Goal: Transaction & Acquisition: Book appointment/travel/reservation

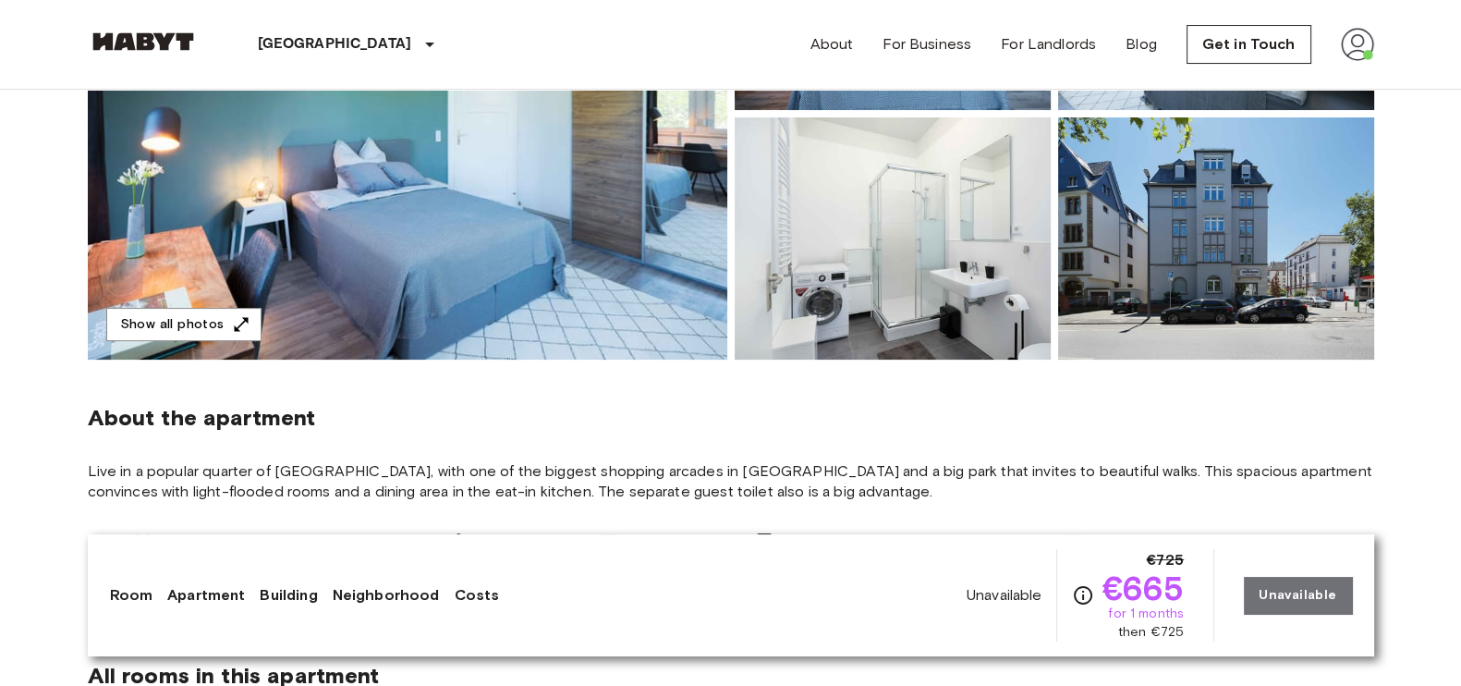
scroll to position [274, 0]
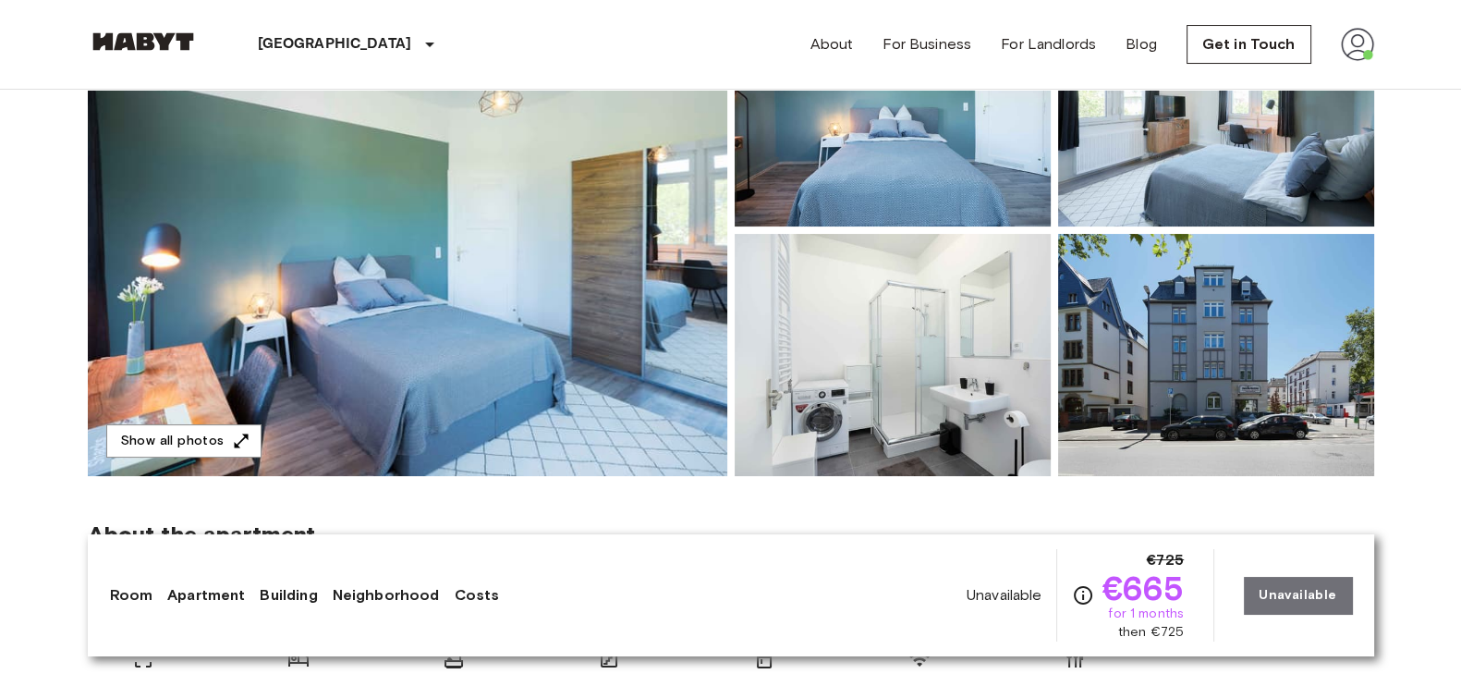
click at [536, 367] on img at bounding box center [408, 230] width 640 height 492
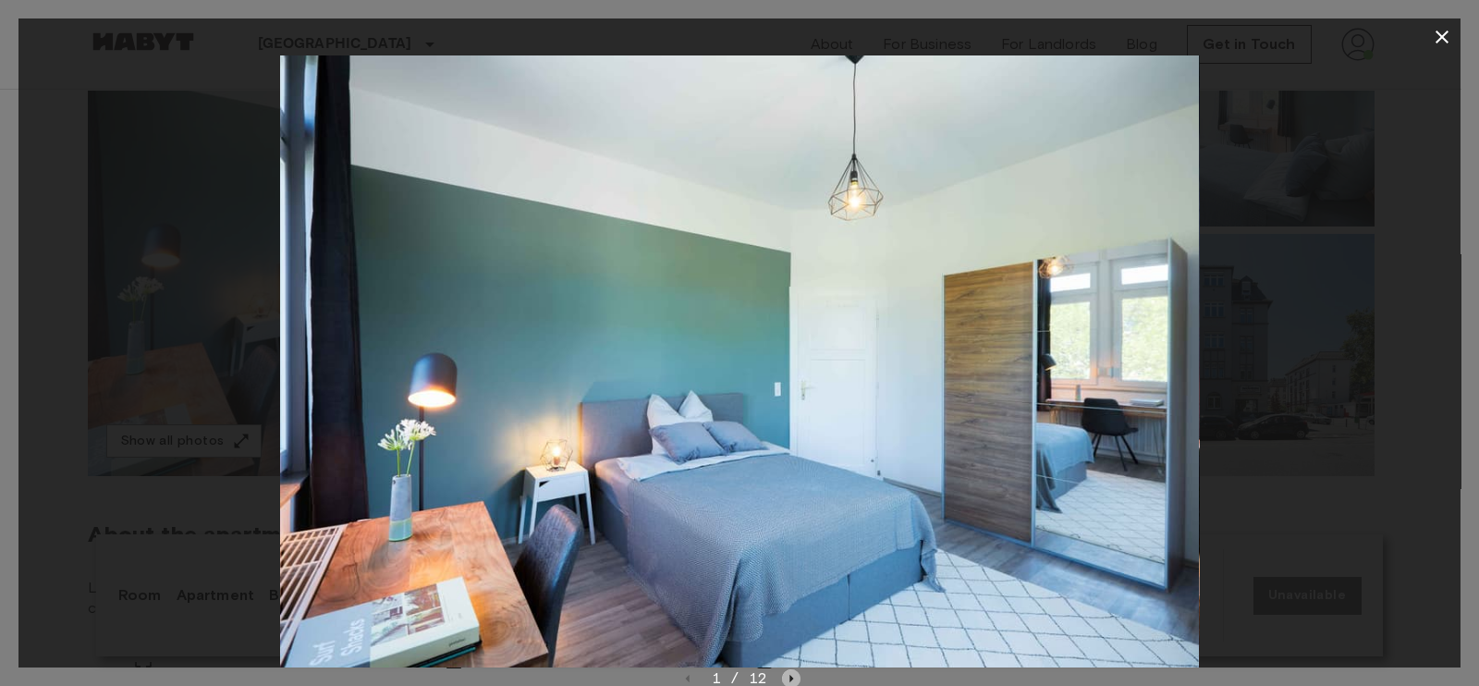
click at [788, 680] on icon "Next image" at bounding box center [791, 678] width 18 height 18
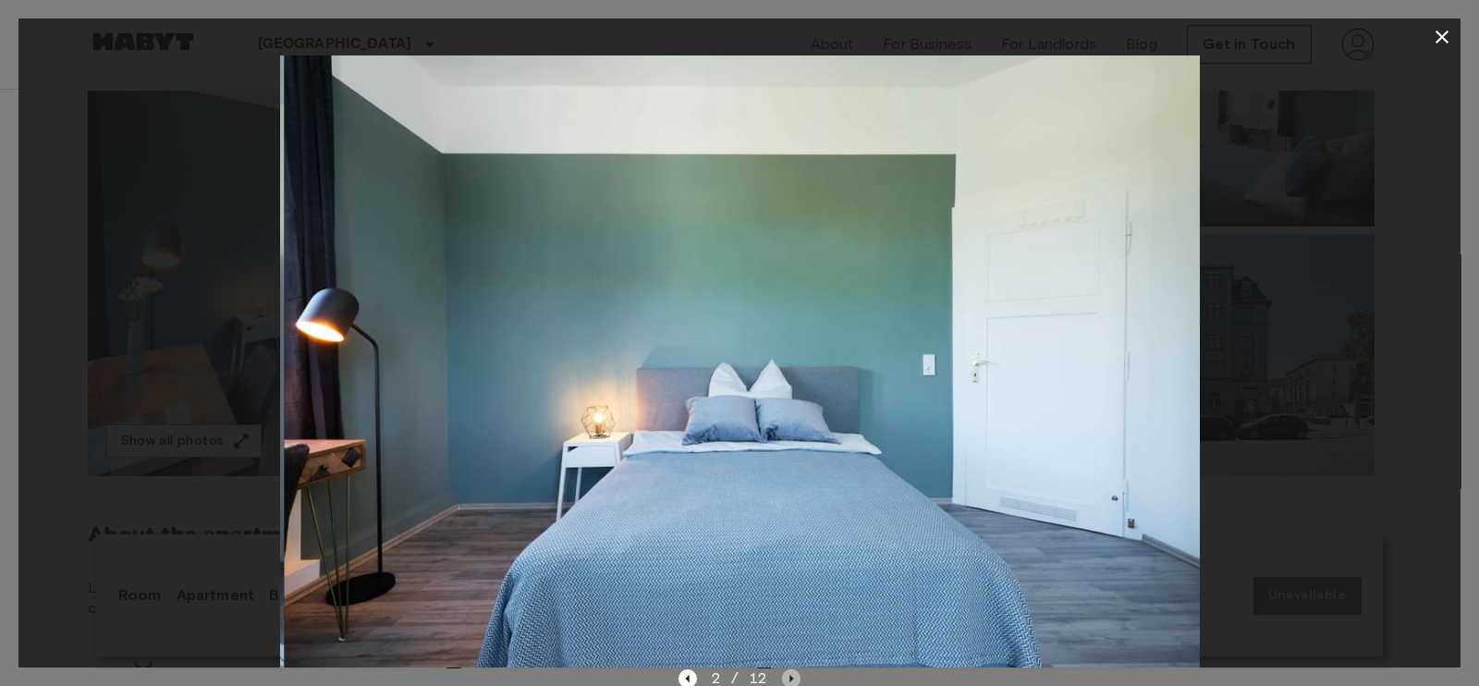
click at [788, 680] on icon "Next image" at bounding box center [791, 678] width 18 height 18
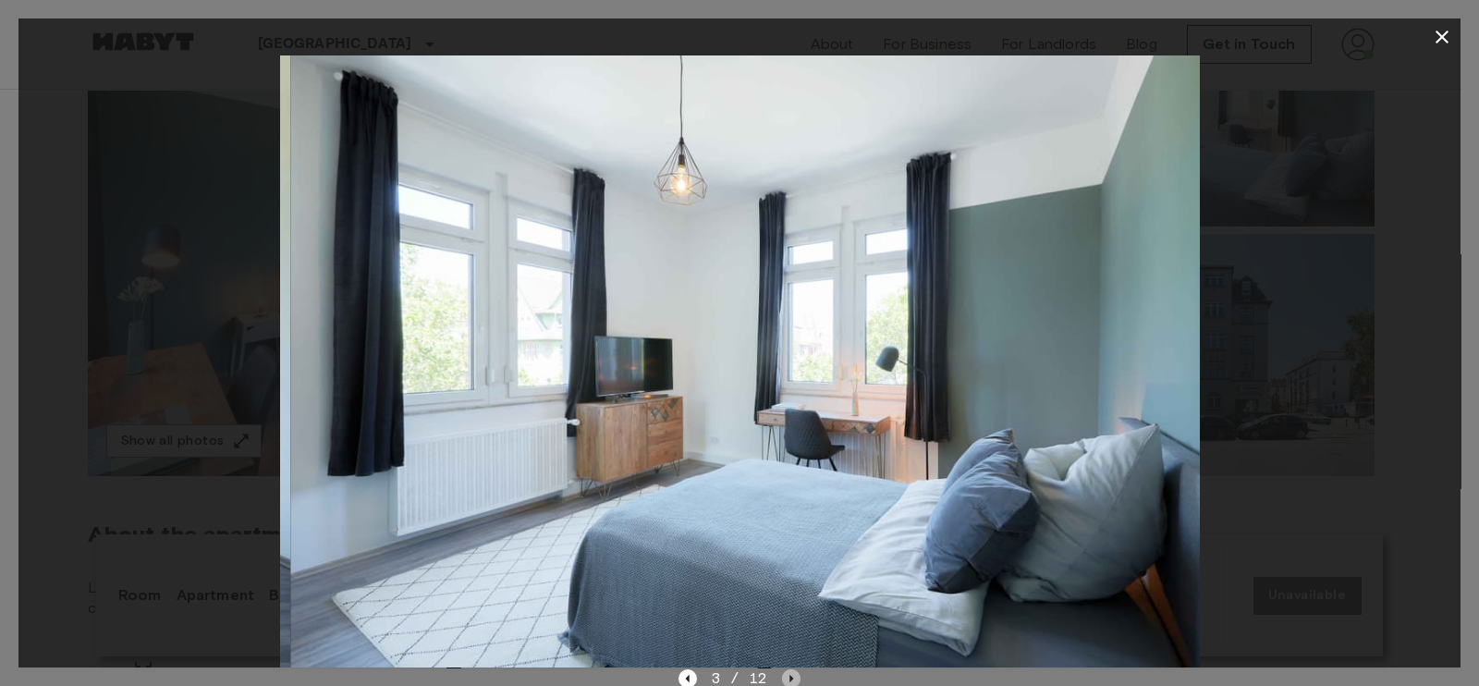
click at [788, 680] on icon "Next image" at bounding box center [791, 678] width 18 height 18
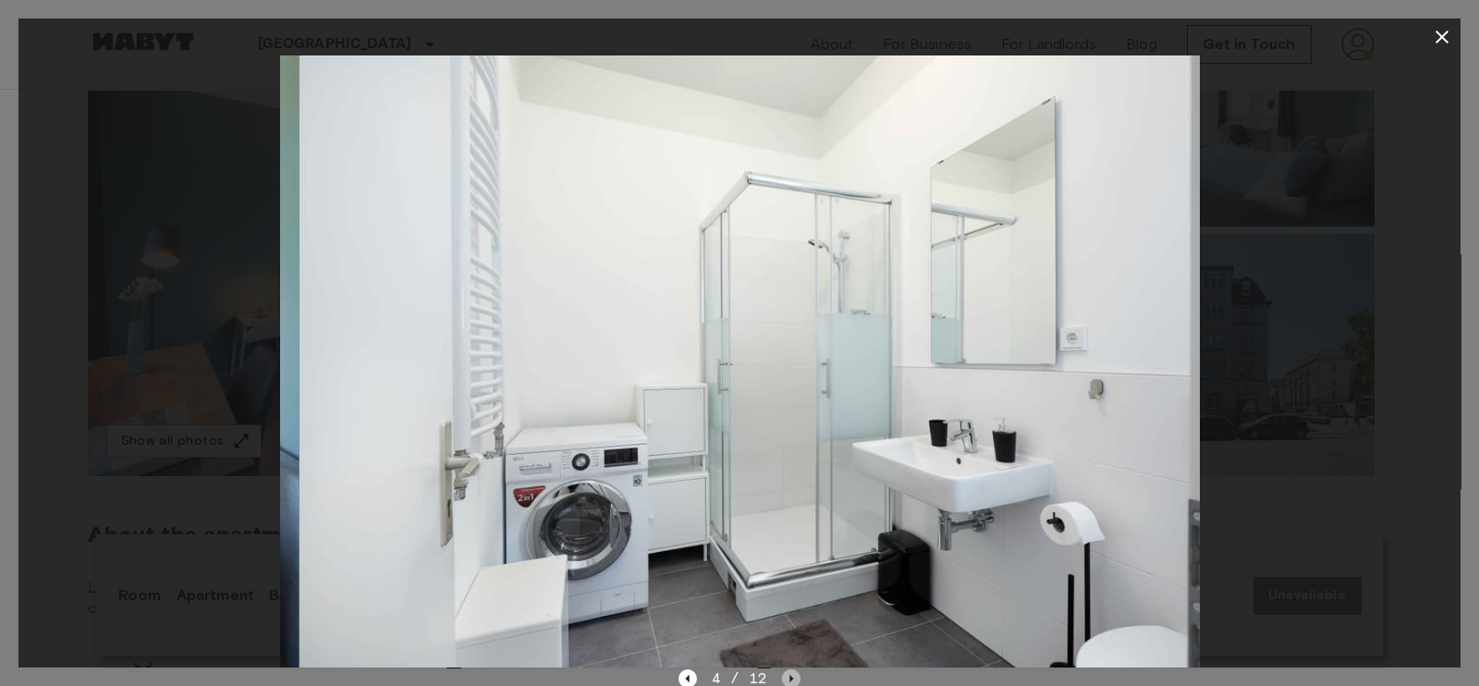
click at [788, 680] on icon "Next image" at bounding box center [791, 678] width 18 height 18
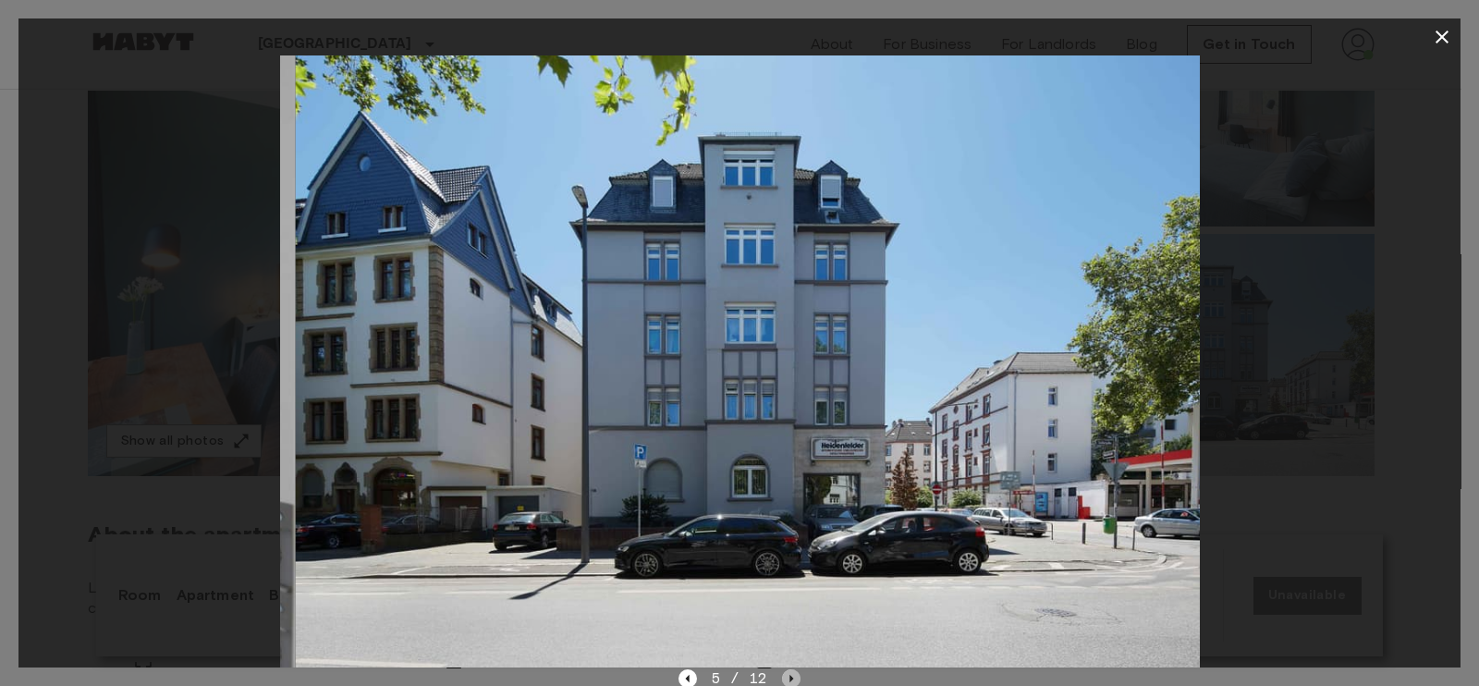
click at [788, 680] on icon "Next image" at bounding box center [791, 678] width 18 height 18
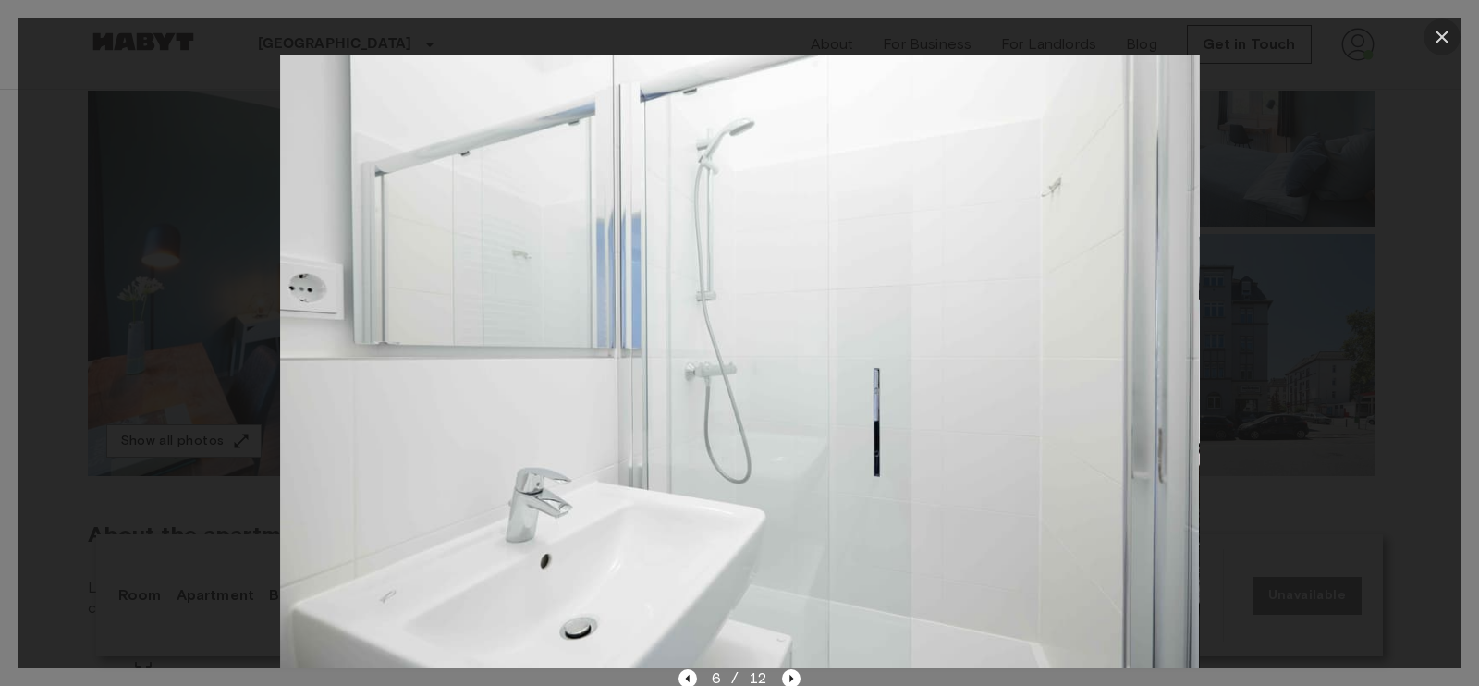
click at [1440, 44] on icon "button" at bounding box center [1442, 37] width 22 height 22
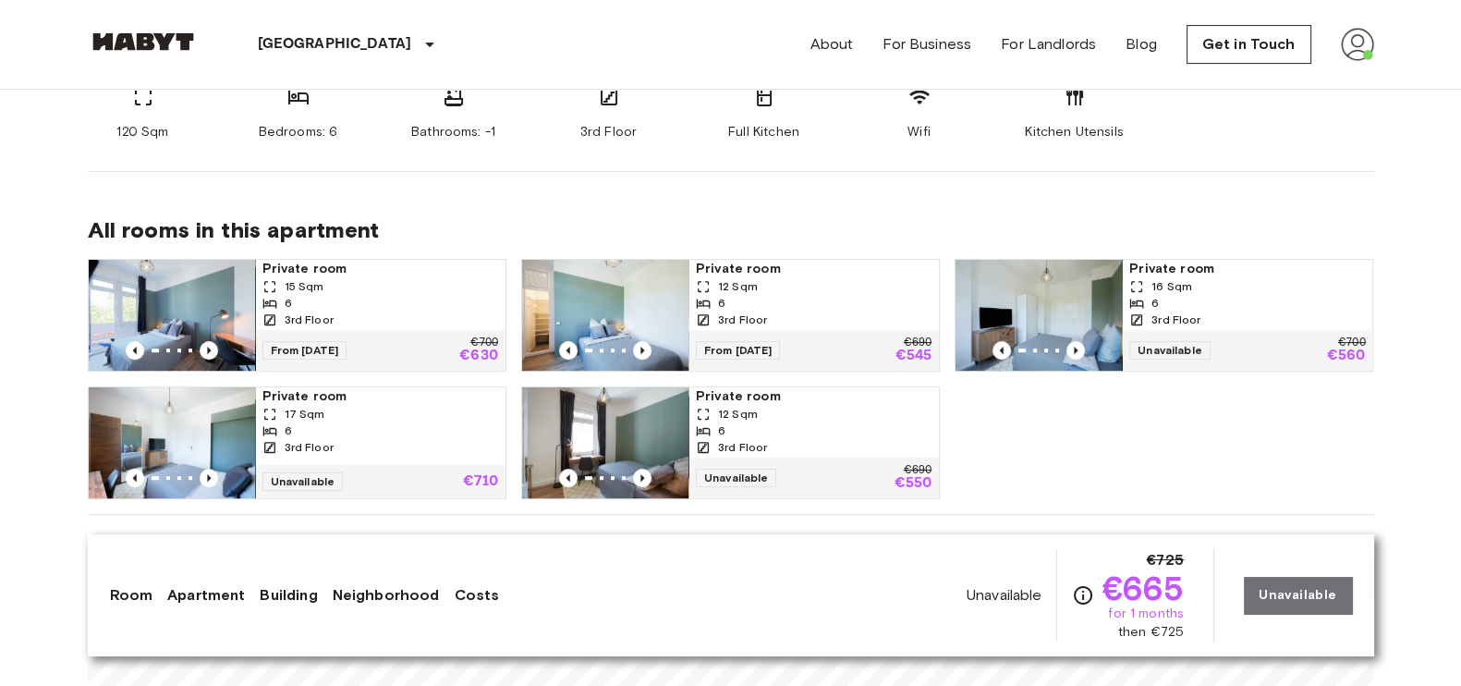
scroll to position [833, 0]
